Goal: Information Seeking & Learning: Learn about a topic

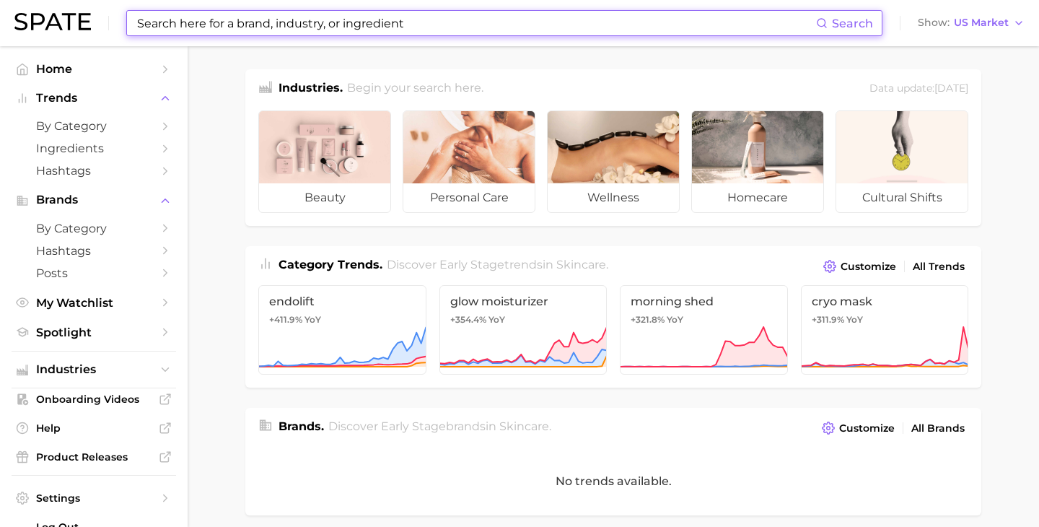
click at [197, 21] on input at bounding box center [476, 23] width 680 height 25
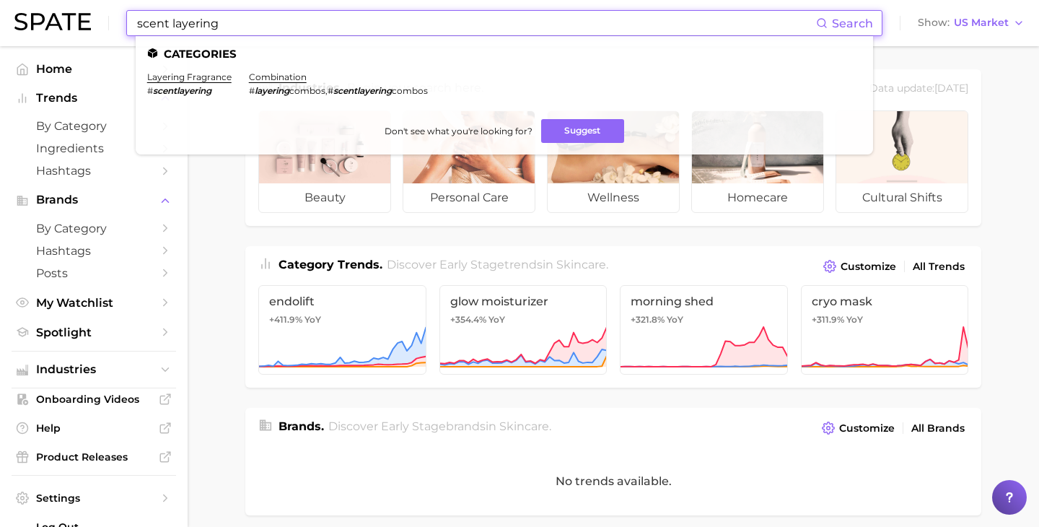
type input "scent layering"
click at [194, 81] on link "layering fragrance" at bounding box center [189, 76] width 84 height 11
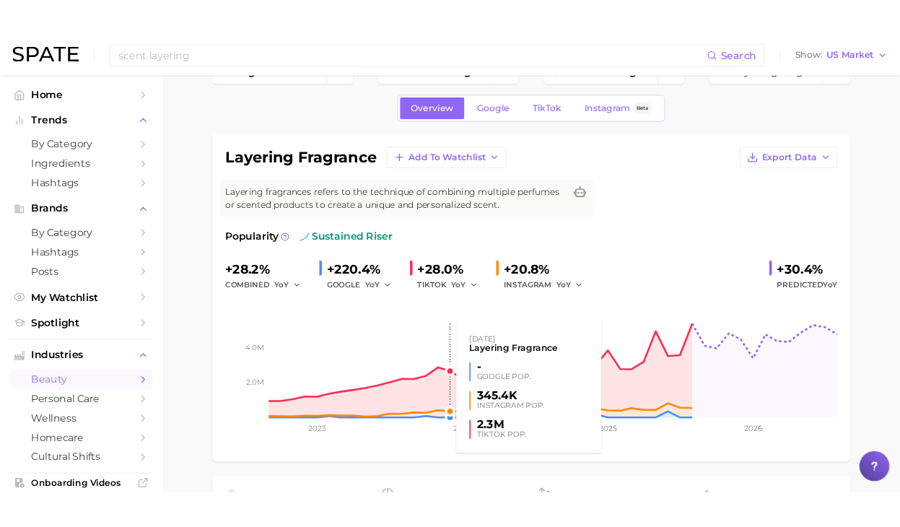
scroll to position [46, 0]
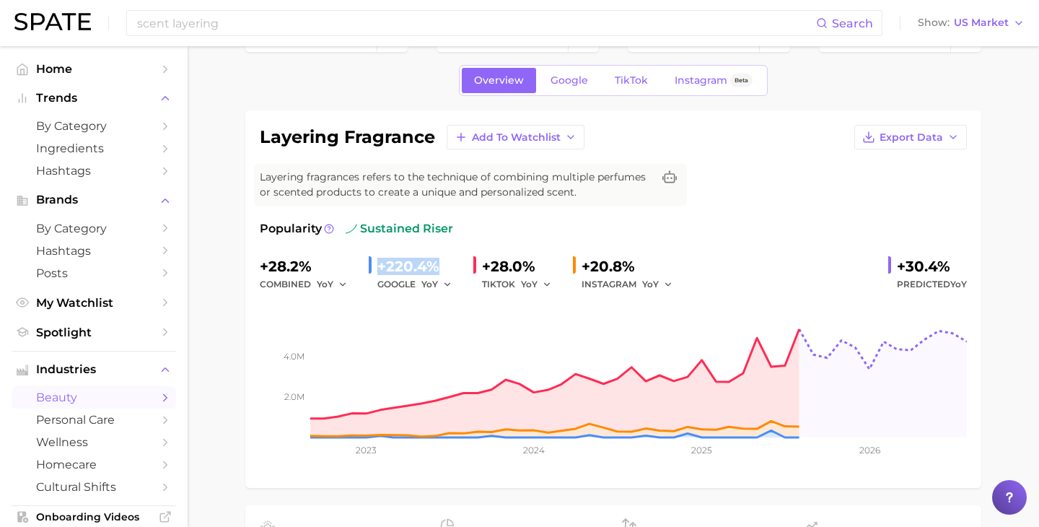
drag, startPoint x: 375, startPoint y: 263, endPoint x: 457, endPoint y: 263, distance: 82.2
click at [457, 263] on div "+220.4% GOOGLE YoY" at bounding box center [415, 274] width 93 height 38
copy div "+220.4%"
